Goal: Information Seeking & Learning: Understand process/instructions

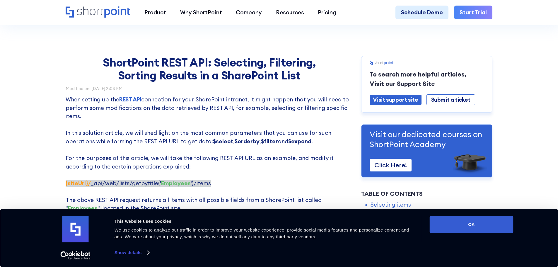
scroll to position [1115, 0]
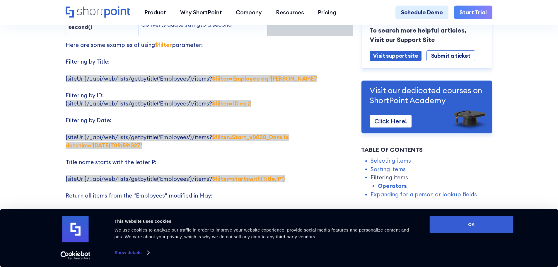
click at [245, 134] on strong "$filter=Start_x0020_Date le datetime'[DATE]T09:59:32Z'" at bounding box center [177, 142] width 223 height 16
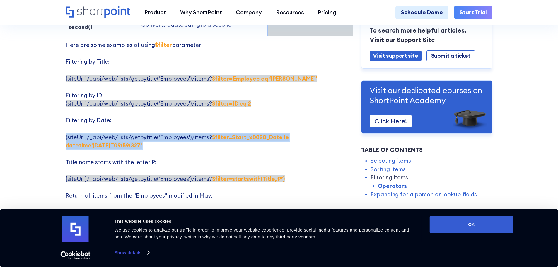
click at [245, 134] on strong "$filter=Start_x0020_Date le datetime'[DATE]T09:59:32Z'" at bounding box center [177, 142] width 223 height 16
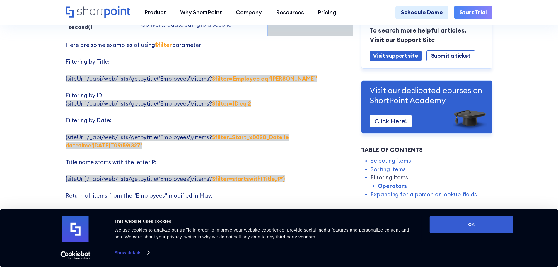
click at [100, 100] on span "{siteUrl}/_api/web/lists/getbytitle('Employees')/items? $filter= ID eq 2" at bounding box center [158, 103] width 185 height 7
click at [90, 75] on span "{siteUrl}/_api/web/lists/getbytitle('Employees')/items? $filter= Employee eq ‘[…" at bounding box center [192, 78] width 252 height 7
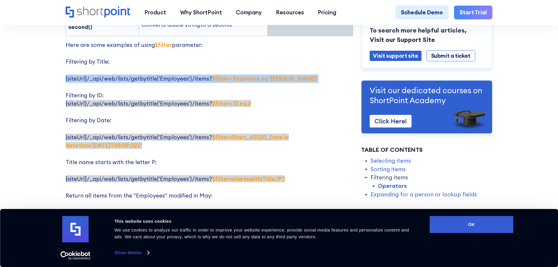
click at [90, 75] on span "{siteUrl}/_api/web/lists/getbytitle('Employees')/items? $filter= Employee eq ‘[…" at bounding box center [192, 78] width 252 height 7
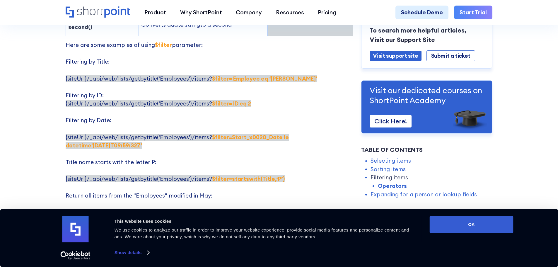
click at [212, 175] on strong "$filter=startswith(Title,‘P’)" at bounding box center [248, 178] width 73 height 7
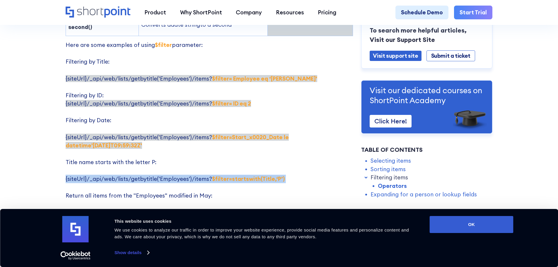
click at [212, 175] on strong "$filter=startswith(Title,‘P’)" at bounding box center [248, 178] width 73 height 7
